Goal: Find specific page/section: Find specific page/section

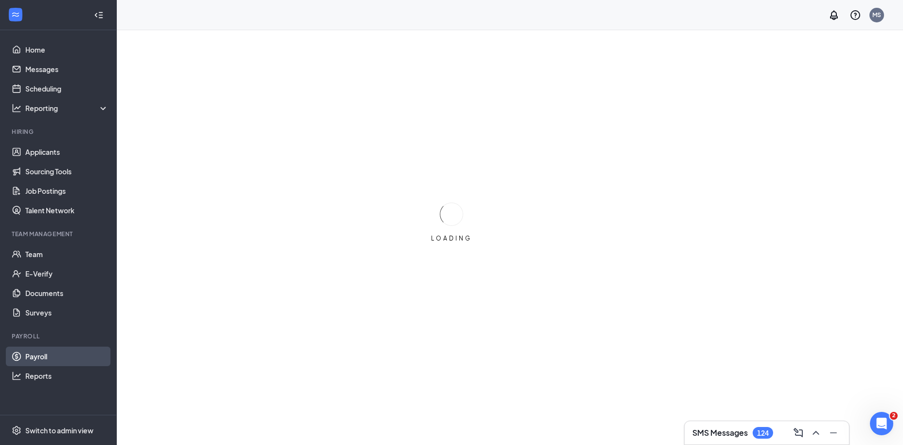
click at [44, 353] on link "Payroll" at bounding box center [66, 355] width 83 height 19
